Goal: Use online tool/utility: Utilize a website feature to perform a specific function

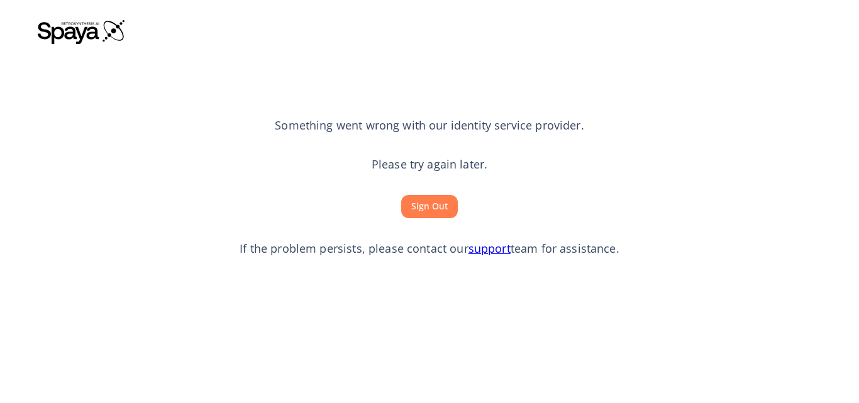
click at [429, 204] on button "Sign Out" at bounding box center [429, 206] width 57 height 23
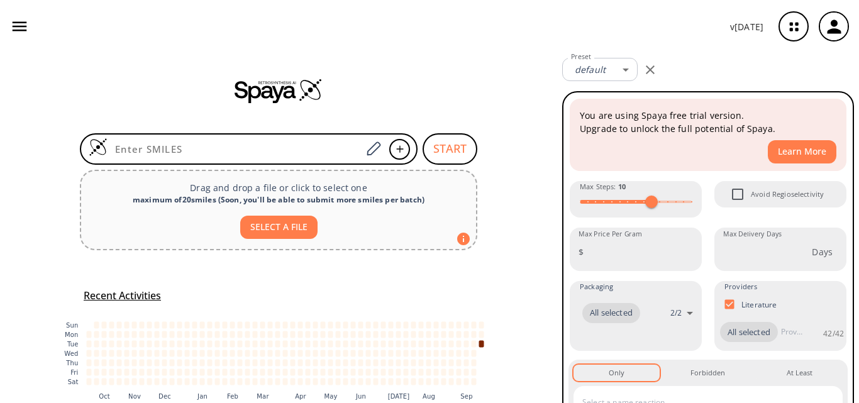
click at [399, 47] on div "v [DATE]" at bounding box center [429, 26] width 859 height 53
click at [517, 54] on div at bounding box center [278, 90] width 557 height 75
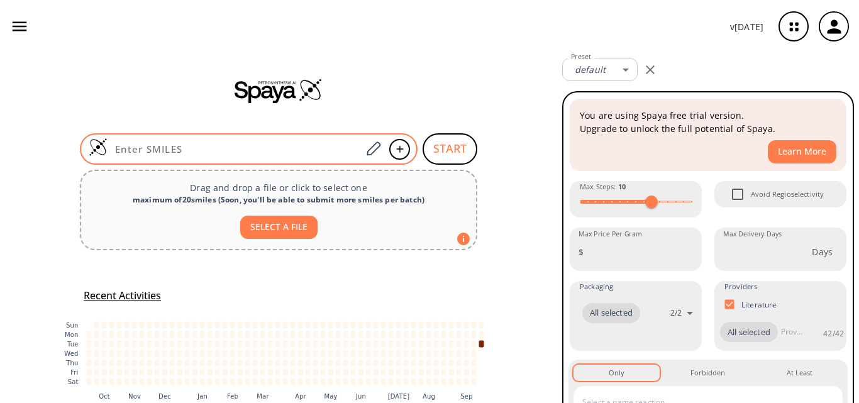
click at [231, 144] on input at bounding box center [235, 149] width 254 height 13
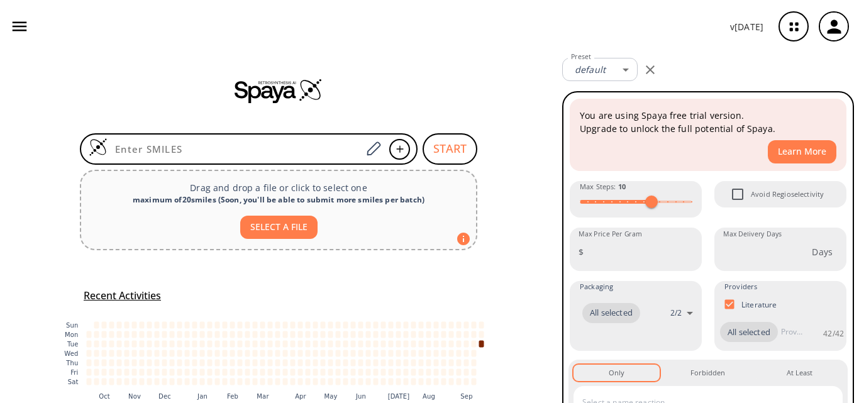
paste input "[H]N([H])C1=C2SC3=C(C2=NC2=C1C([H])([H])C([H])([H])C2([H])[H])C(=C([H])C(=N3)C(…"
type input "[H]N([H])C1=C2SC3=C(C2=NC2=C1C([H])([H])C([H])([H])C2([H])[H])C(=C([H])C(=N3)C(…"
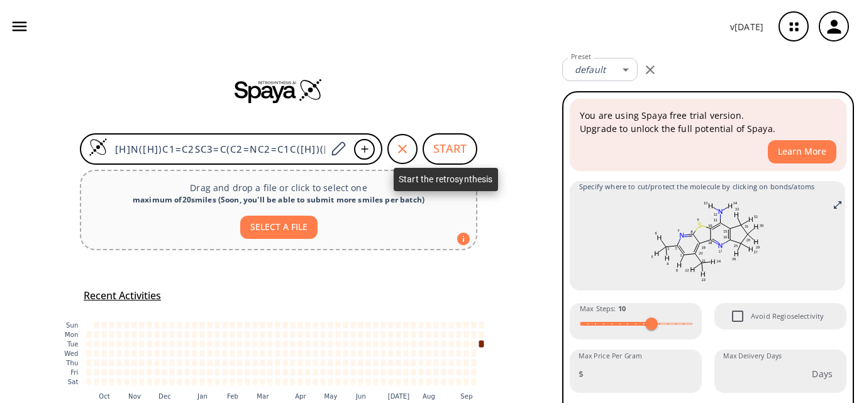
click at [442, 138] on button "START" at bounding box center [450, 148] width 55 height 31
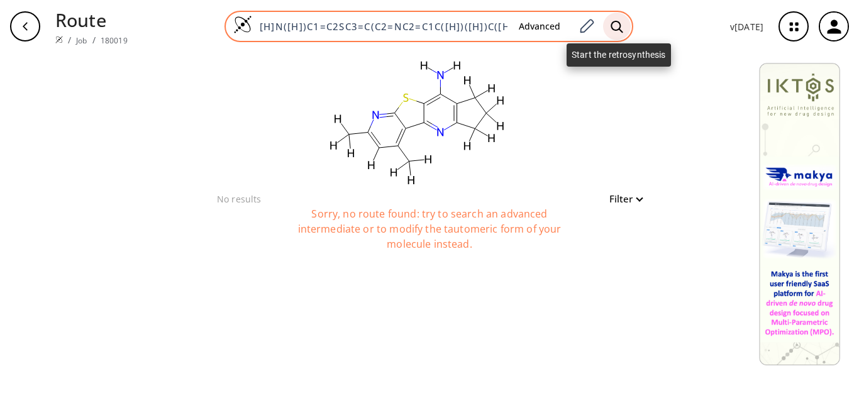
click at [616, 30] on icon at bounding box center [617, 26] width 12 height 12
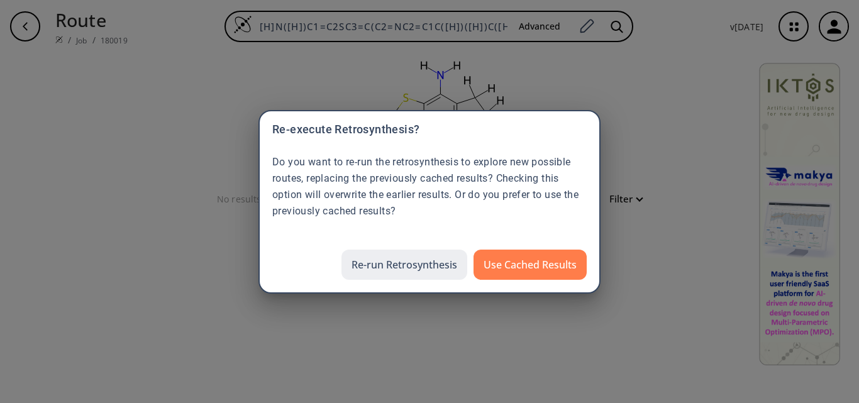
click at [416, 265] on button "Re-run Retrosynthesis" at bounding box center [404, 265] width 126 height 30
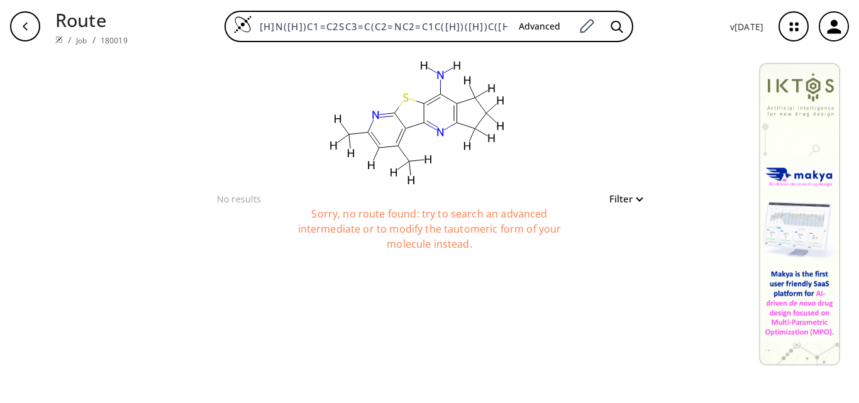
scroll to position [0, 309]
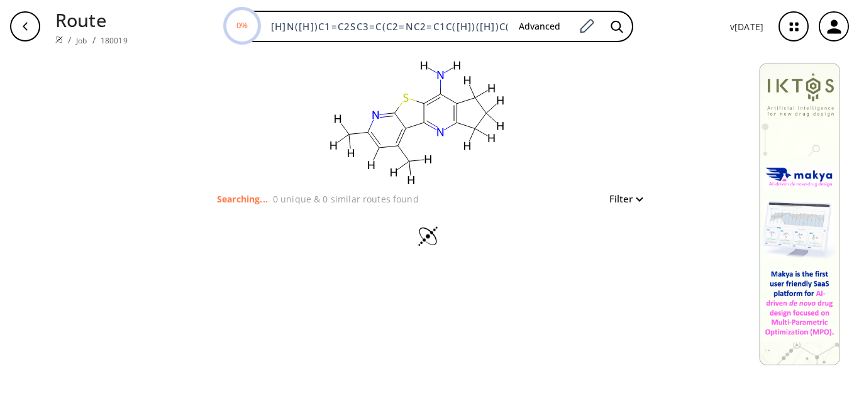
click at [251, 121] on div "clear" at bounding box center [429, 122] width 435 height 138
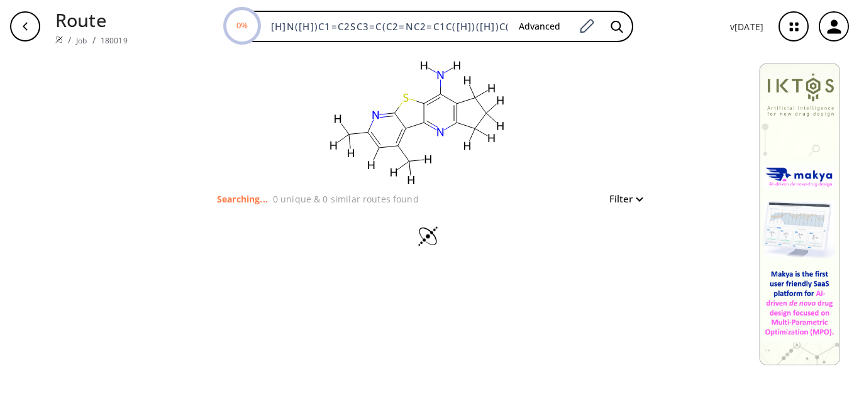
click at [258, 111] on div "clear" at bounding box center [429, 122] width 435 height 138
click at [273, 148] on div "clear" at bounding box center [429, 122] width 435 height 138
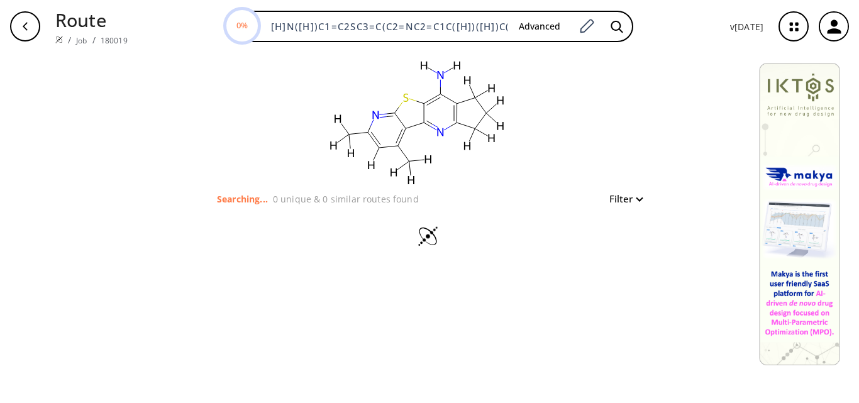
click at [273, 148] on div "clear" at bounding box center [429, 122] width 435 height 138
click at [638, 199] on button "Filter" at bounding box center [622, 198] width 40 height 9
click at [548, 174] on div at bounding box center [429, 201] width 859 height 403
click at [246, 95] on div "clear" at bounding box center [429, 122] width 435 height 138
click at [509, 316] on div "clear Searching... 0 unique & 0 similar routes found Filter" at bounding box center [429, 228] width 859 height 350
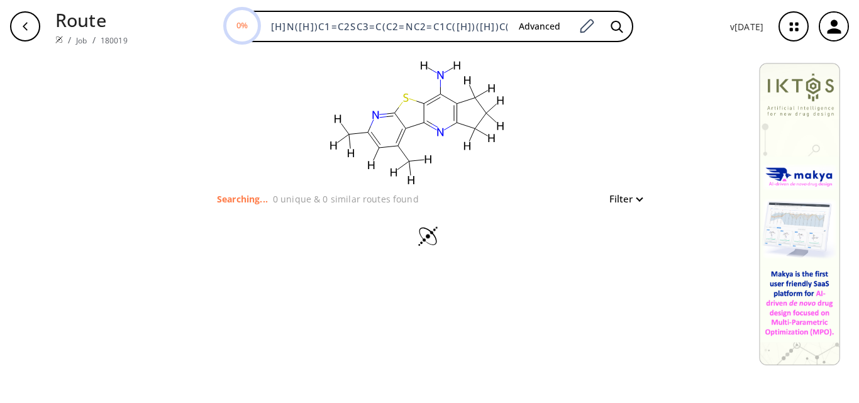
click at [509, 316] on div "clear Searching... 0 unique & 0 similar routes found Filter" at bounding box center [429, 228] width 859 height 350
click at [632, 155] on div "clear" at bounding box center [429, 122] width 435 height 138
